Goal: Task Accomplishment & Management: Manage account settings

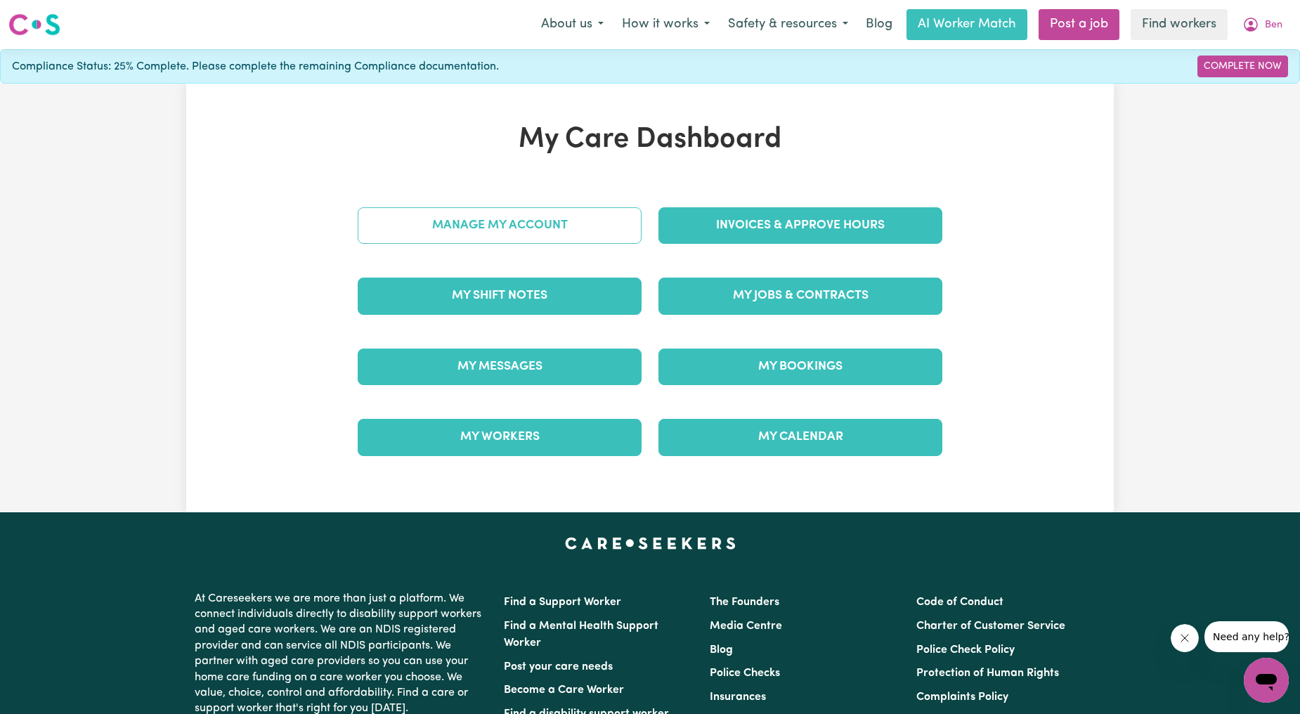
click at [472, 226] on link "Manage My Account" at bounding box center [500, 225] width 284 height 37
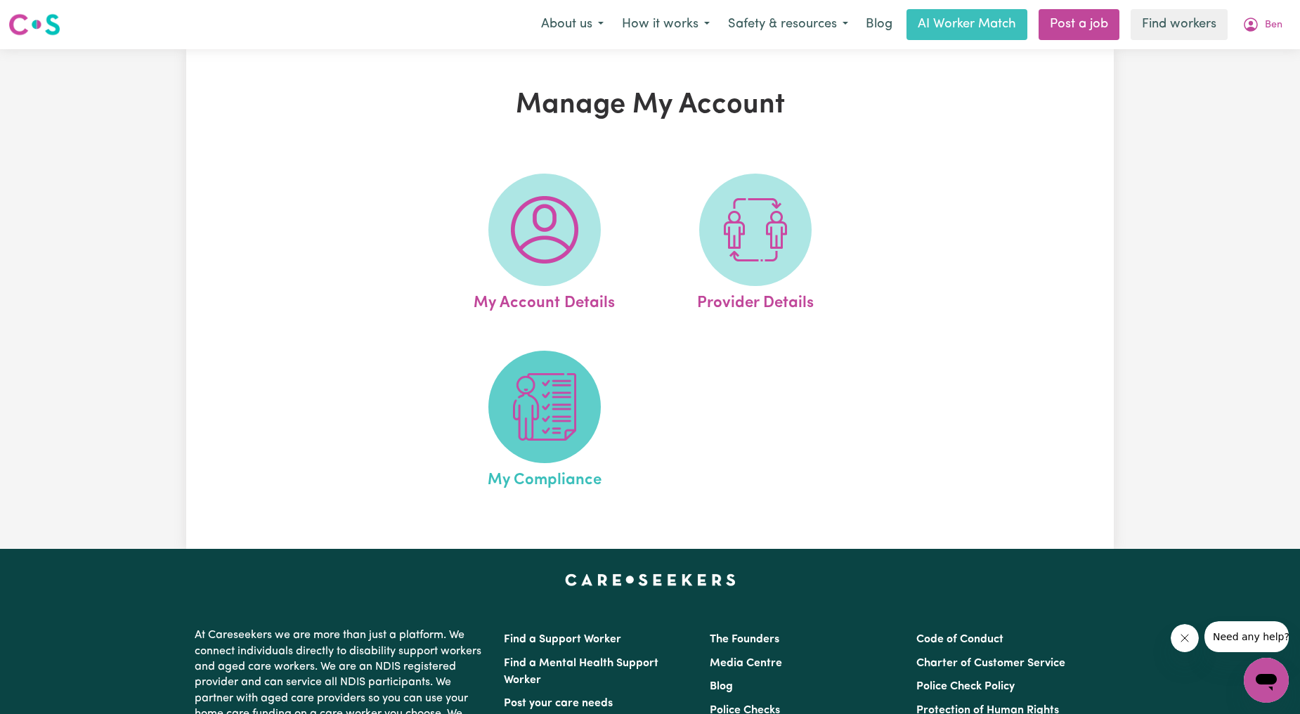
click at [531, 405] on img at bounding box center [544, 406] width 67 height 67
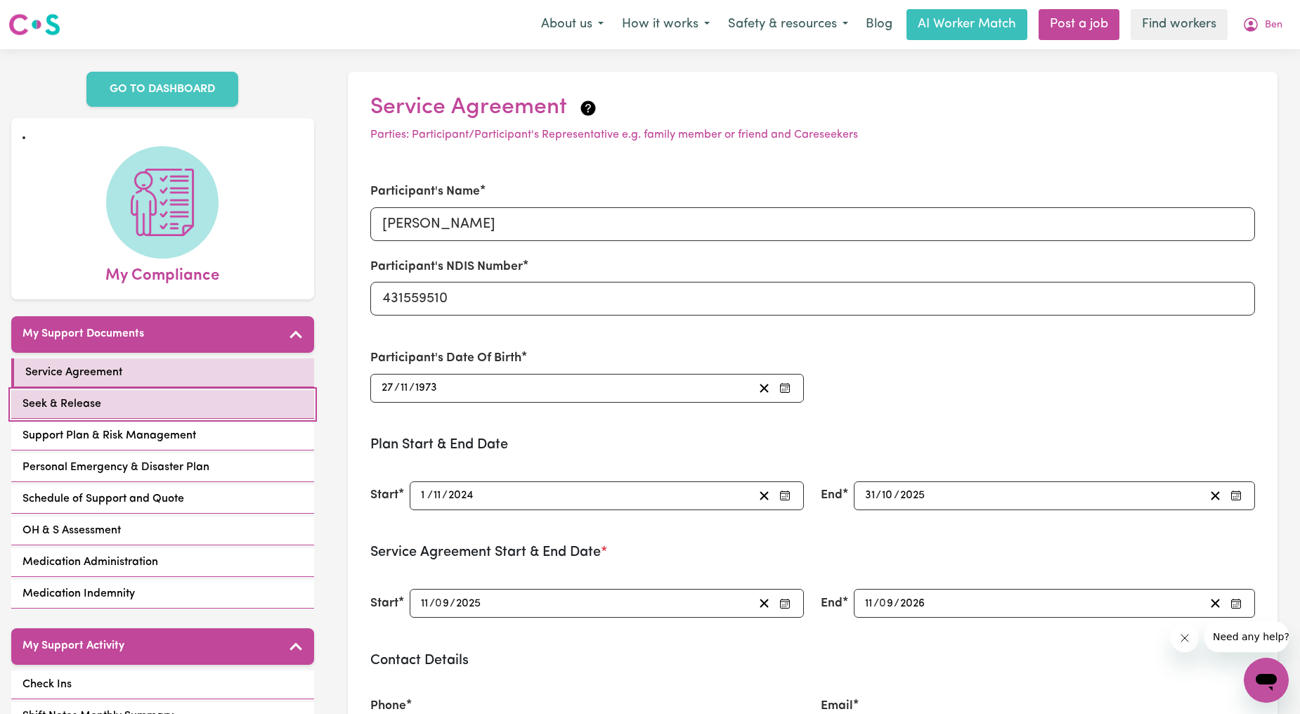
click at [114, 390] on link "Seek & Release" at bounding box center [162, 404] width 303 height 29
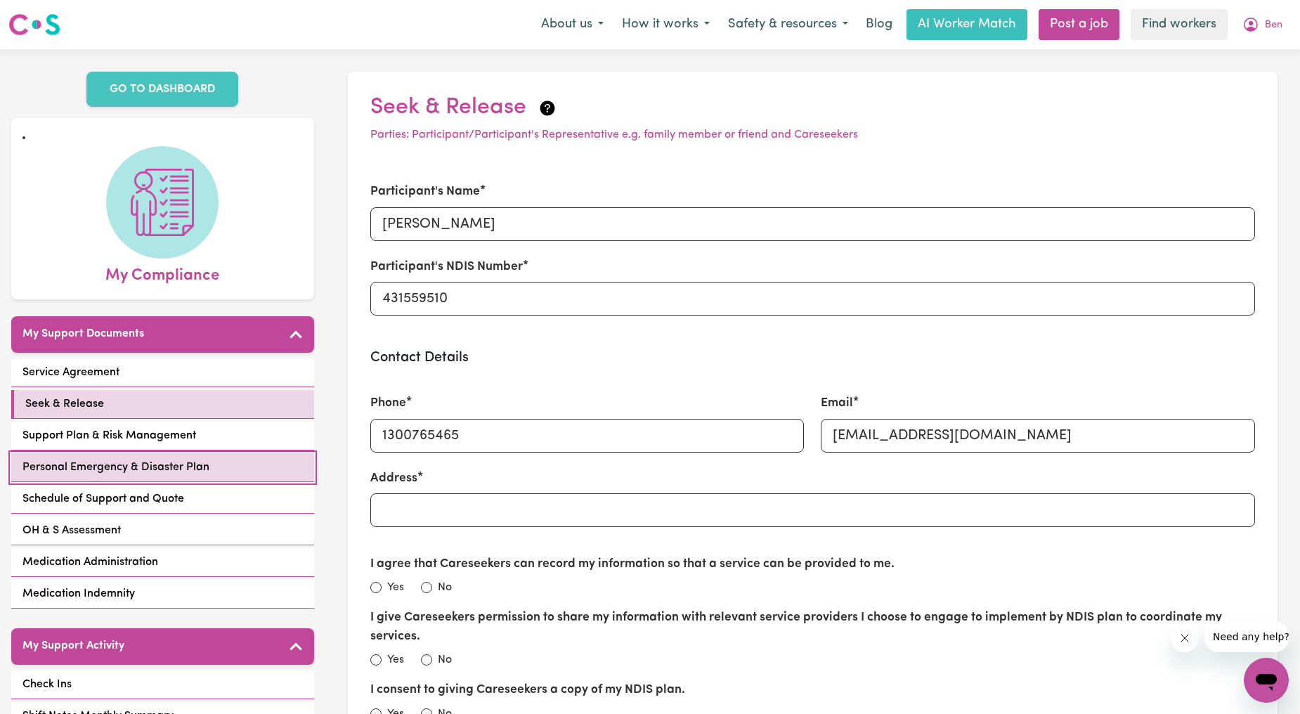
click at [129, 459] on span "Personal Emergency & Disaster Plan" at bounding box center [115, 467] width 187 height 17
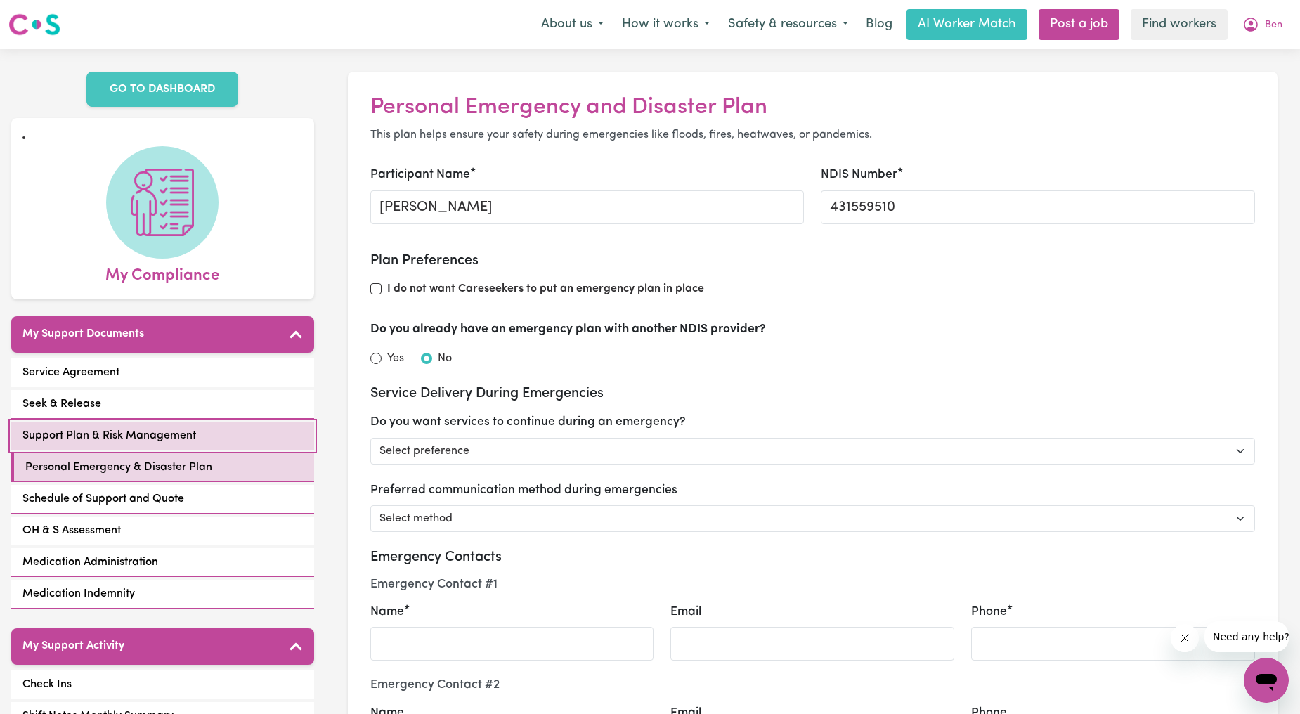
click at [136, 422] on link "Support Plan & Risk Management" at bounding box center [162, 436] width 303 height 29
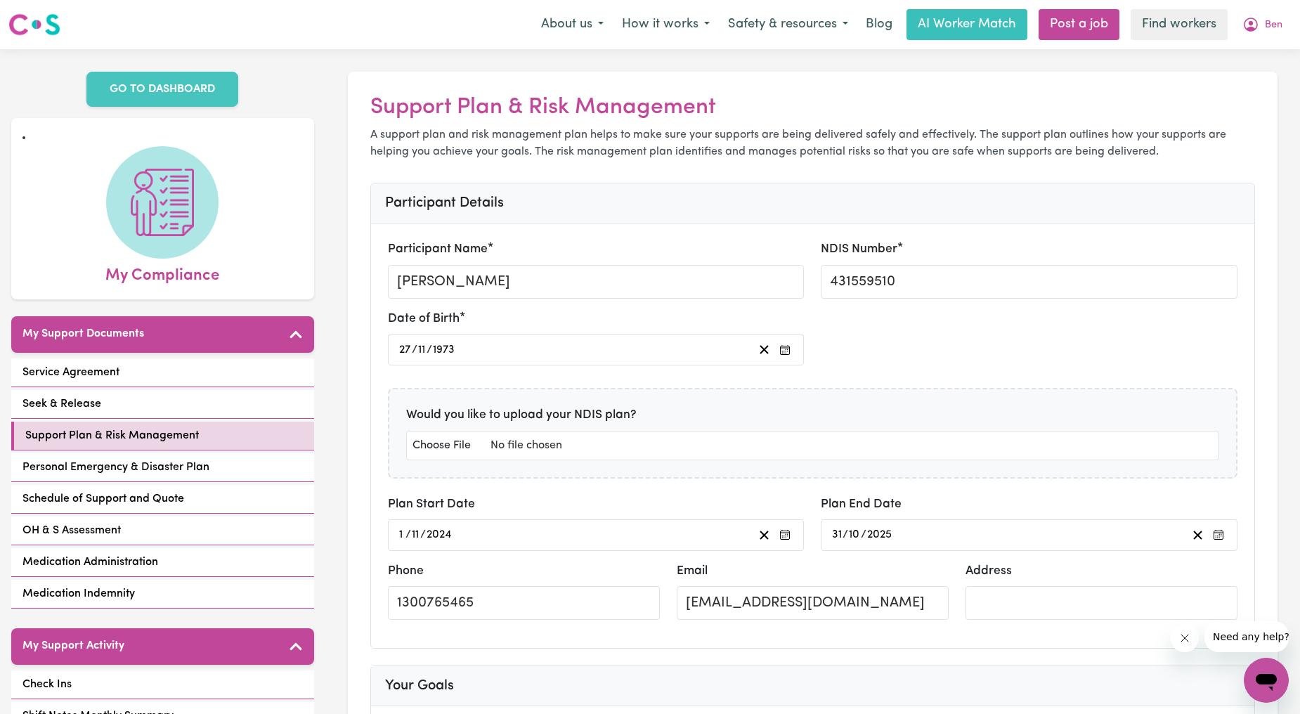
click at [371, 357] on div "Participant Name [PERSON_NAME] NDIS Number 431559510 Date of Birth [DEMOGRAPHIC…" at bounding box center [813, 435] width 884 height 424
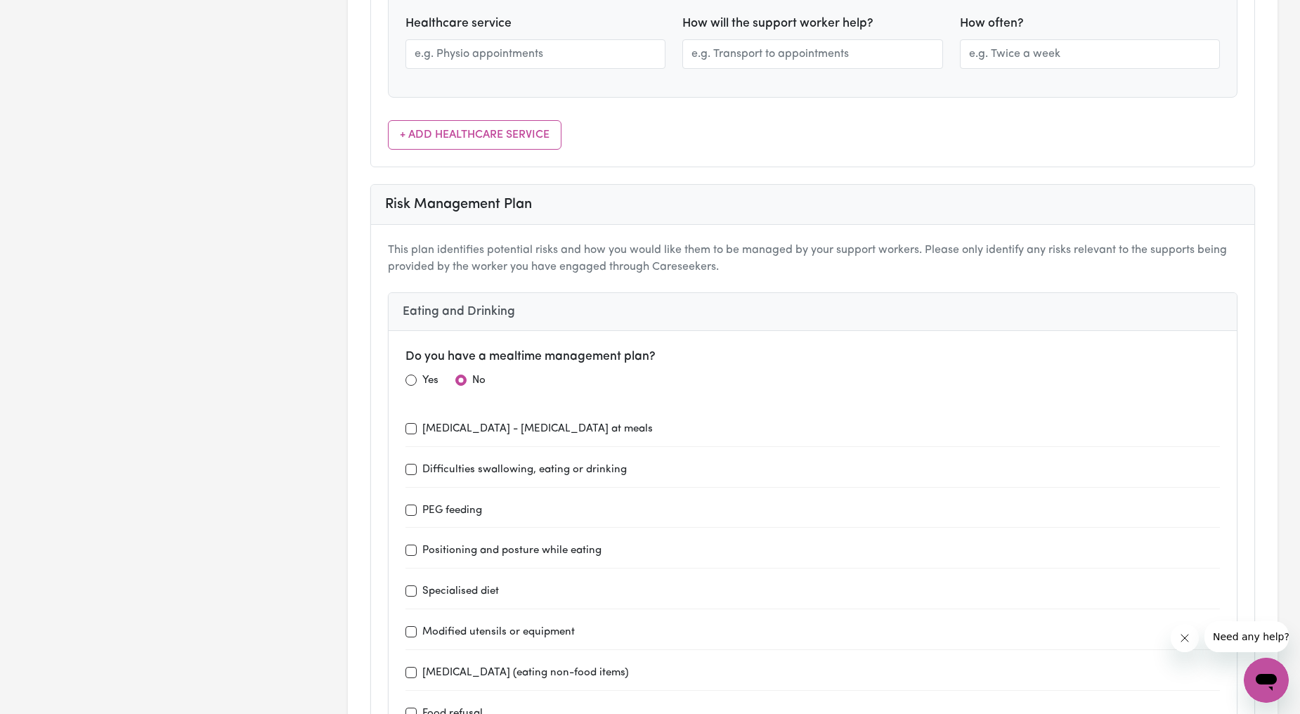
click at [617, 331] on div "Do you have a mealtime management plan? Yes No [MEDICAL_DATA] - [MEDICAL_DATA] …" at bounding box center [813, 542] width 849 height 422
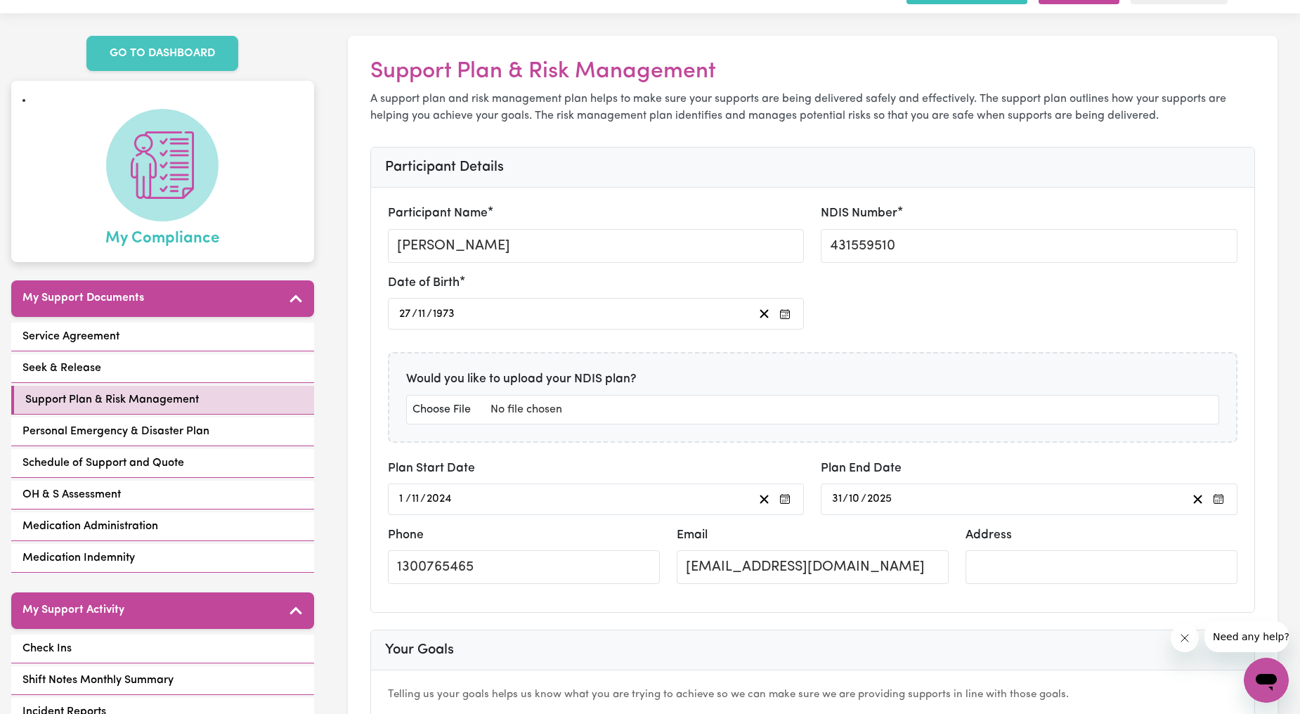
scroll to position [0, 0]
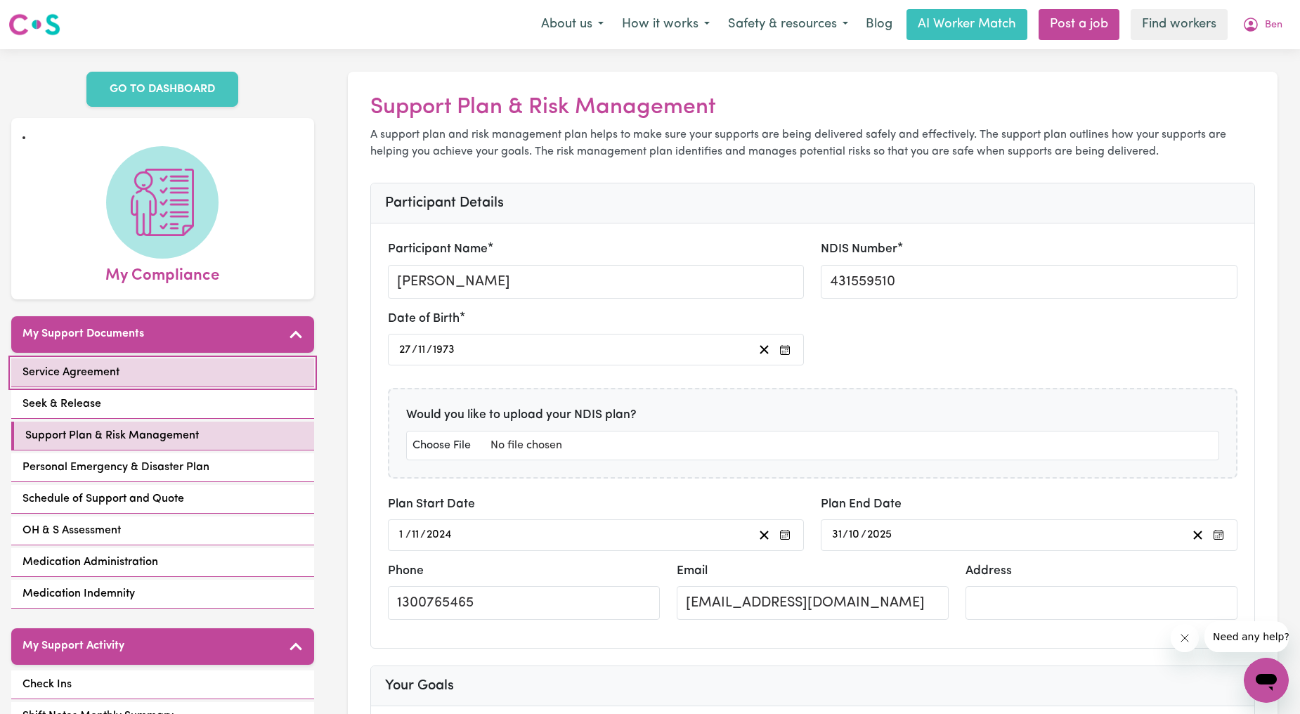
click at [74, 364] on span "Service Agreement" at bounding box center [70, 372] width 97 height 17
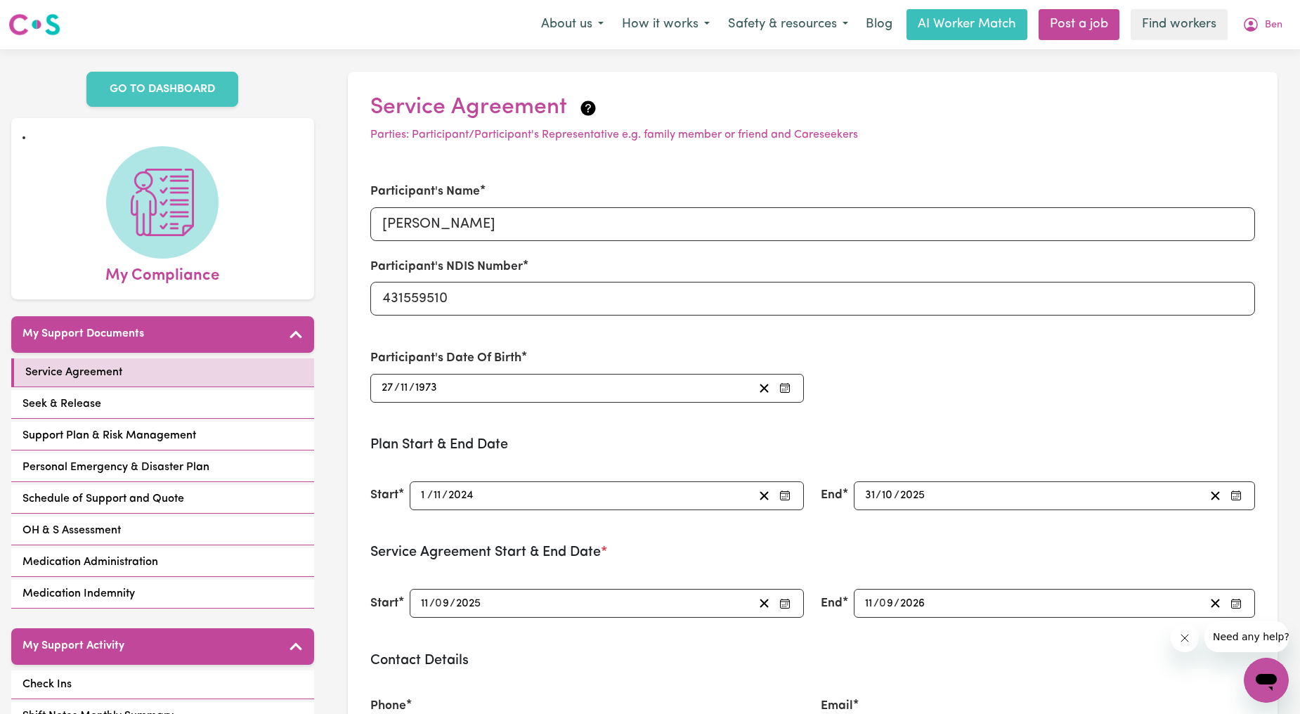
click at [153, 370] on div "Service Agreement Seek & Release Support Plan & Risk Management Personal Emerge…" at bounding box center [162, 484] width 303 height 253
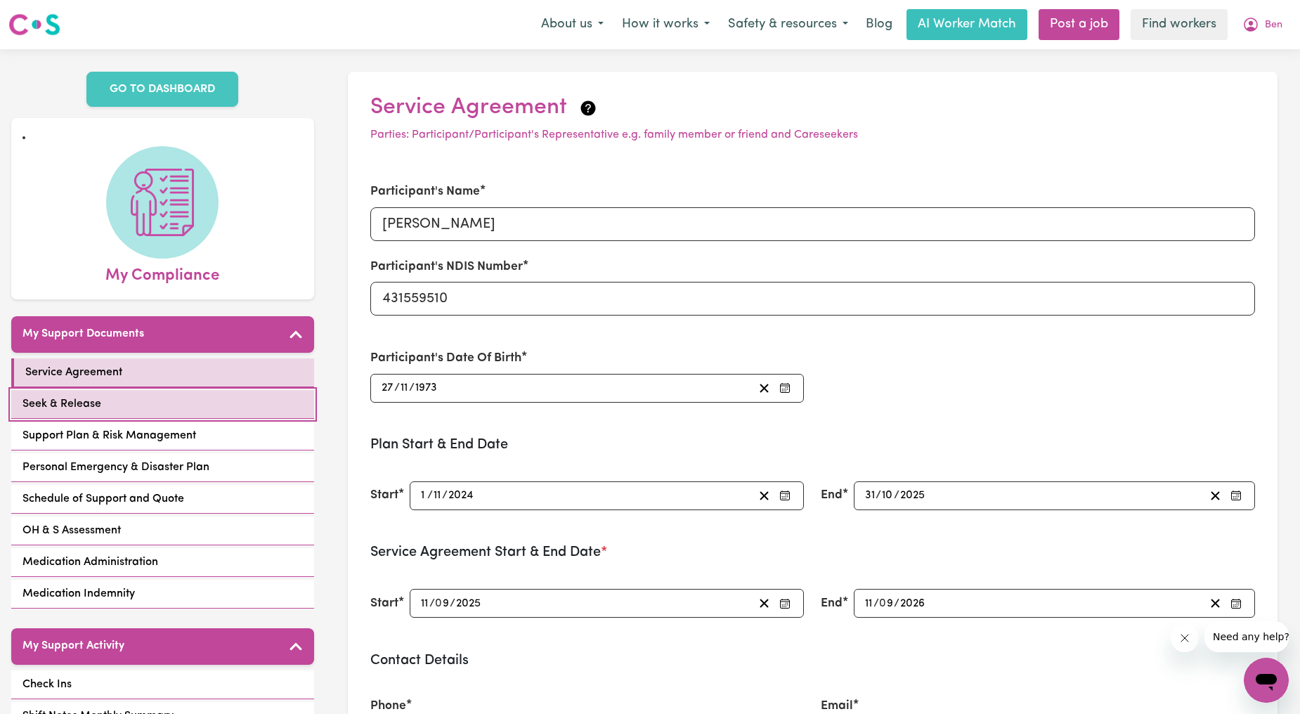
click at [153, 390] on link "Seek & Release" at bounding box center [162, 404] width 303 height 29
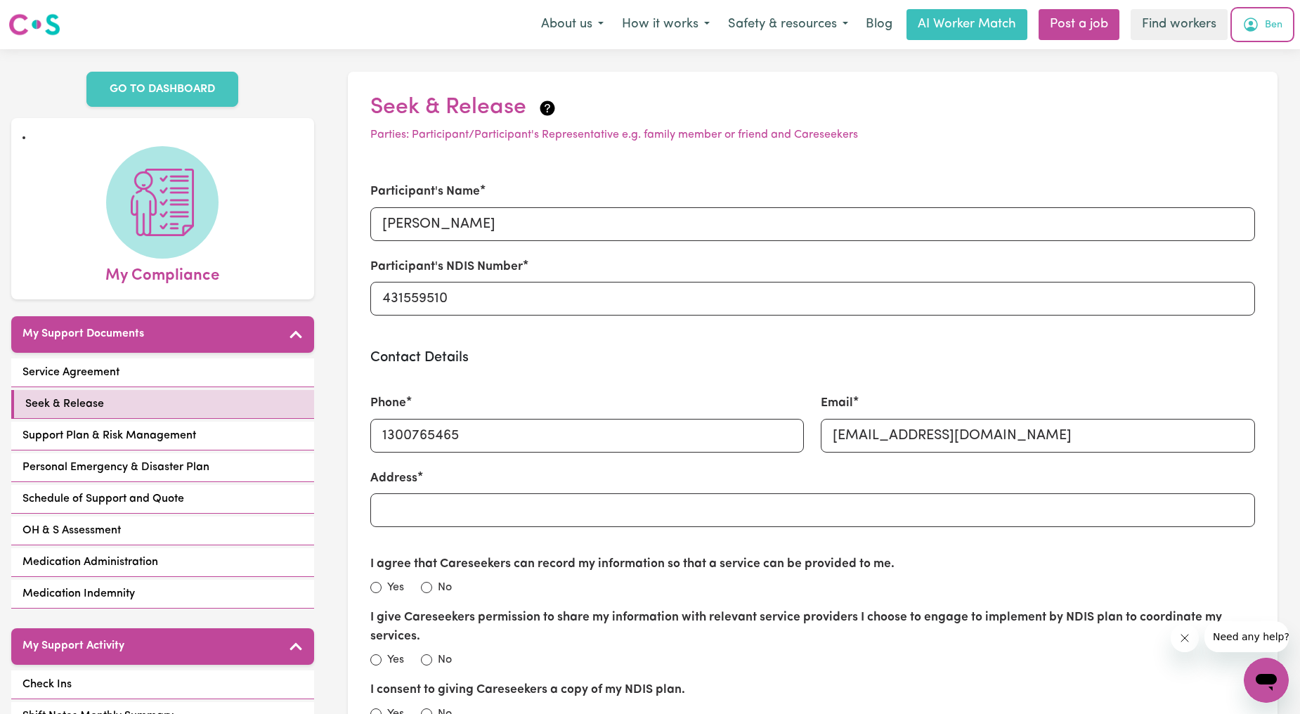
click at [1268, 23] on span "Ben" at bounding box center [1274, 25] width 18 height 15
click at [1245, 94] on link "Logout" at bounding box center [1235, 107] width 111 height 27
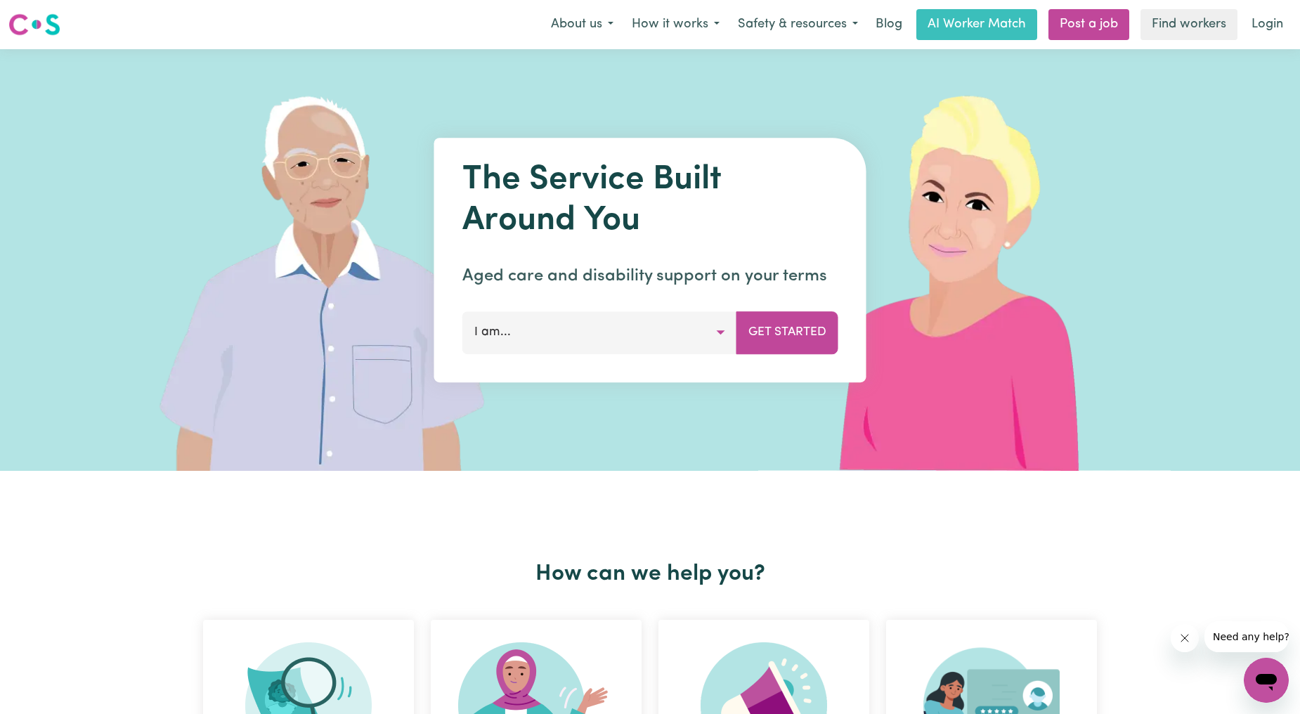
click at [1256, 44] on nav "Menu About us How it works Safety & resources Blog AI Worker Match Post a job F…" at bounding box center [650, 24] width 1300 height 49
click at [1261, 31] on link "Login" at bounding box center [1267, 24] width 48 height 31
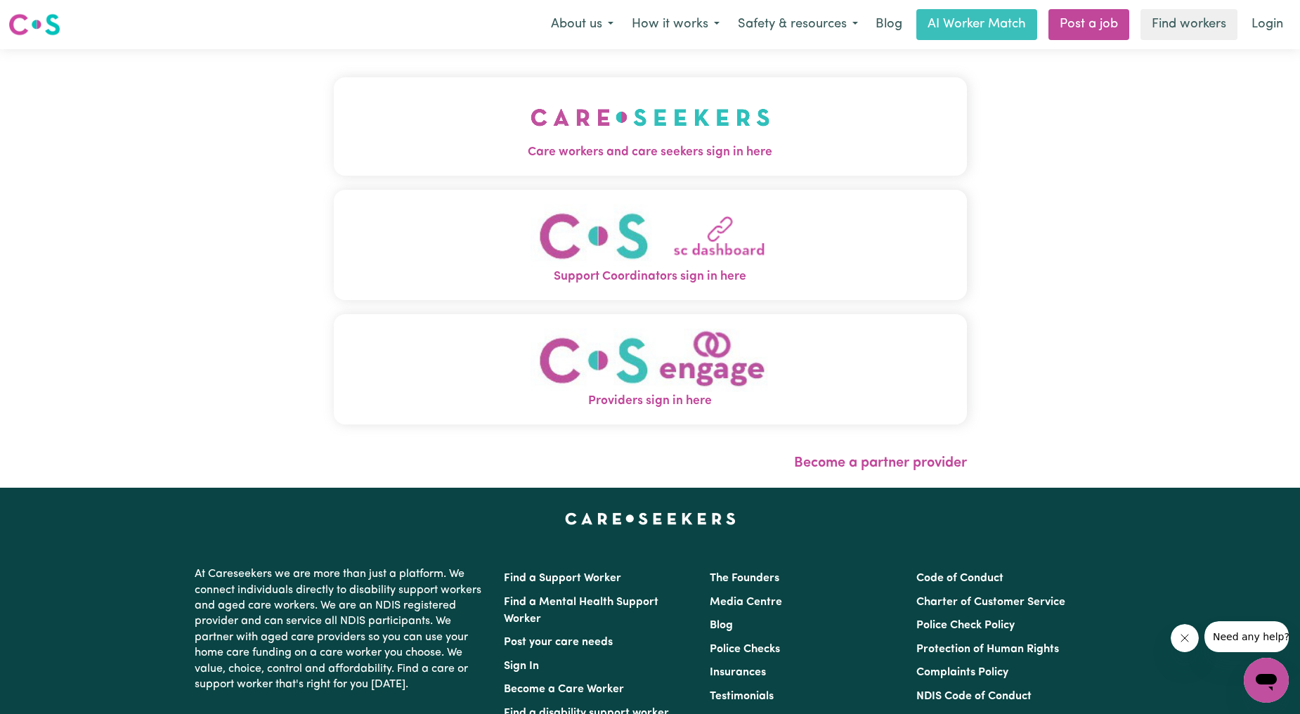
click at [840, 155] on span "Care workers and care seekers sign in here" at bounding box center [650, 152] width 633 height 18
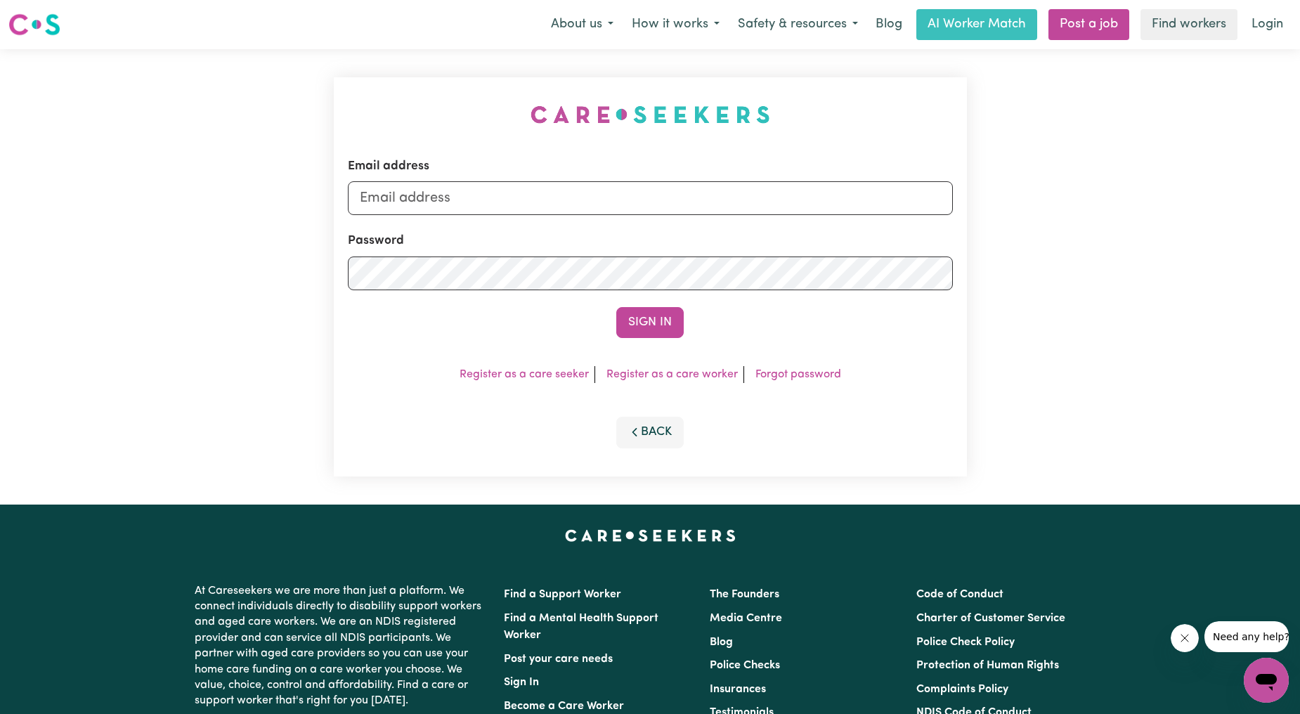
click at [610, 216] on form "Email address Password Sign In" at bounding box center [650, 247] width 605 height 181
click at [599, 206] on input "Email address" at bounding box center [650, 198] width 605 height 34
drag, startPoint x: 431, startPoint y: 201, endPoint x: 713, endPoint y: 193, distance: 282.6
click at [713, 193] on input "[EMAIL_ADDRESS][PERSON_NAME][DOMAIN_NAME]" at bounding box center [650, 198] width 605 height 34
type input "[EMAIL_ADDRESS][DOMAIN_NAME]"
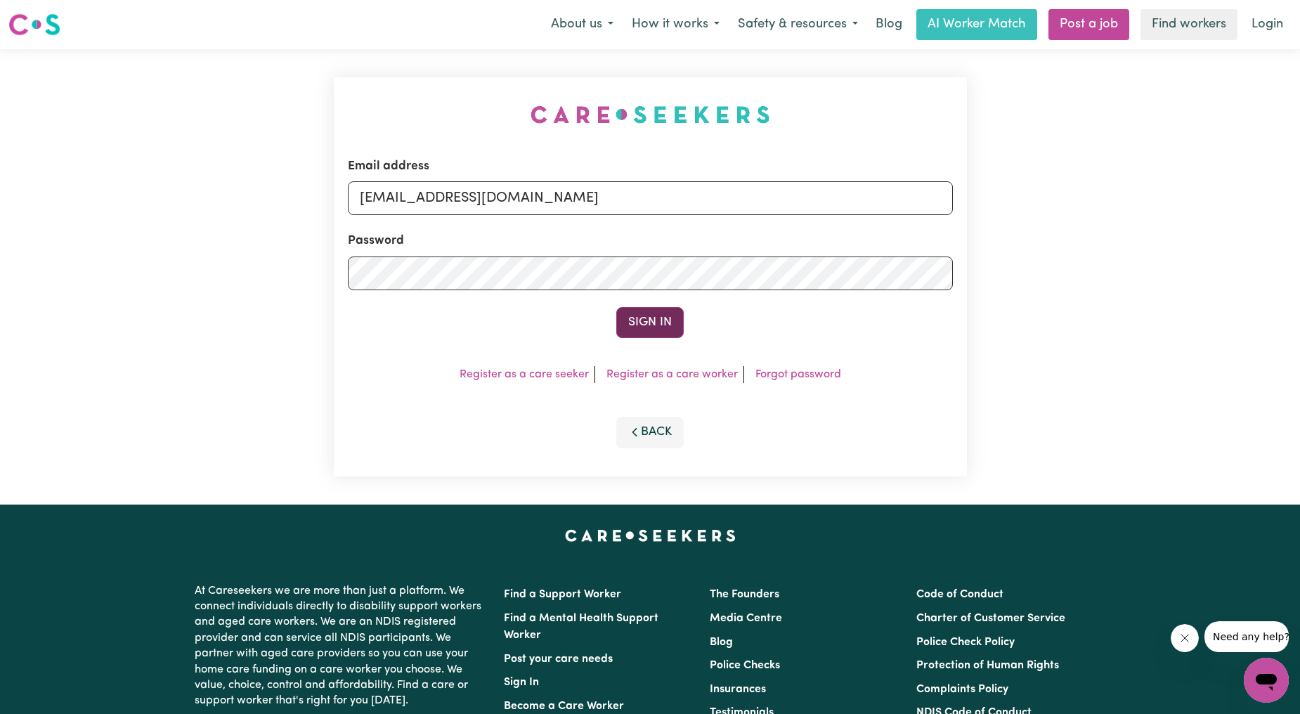
click at [631, 332] on button "Sign In" at bounding box center [649, 322] width 67 height 31
